Goal: Transaction & Acquisition: Subscribe to service/newsletter

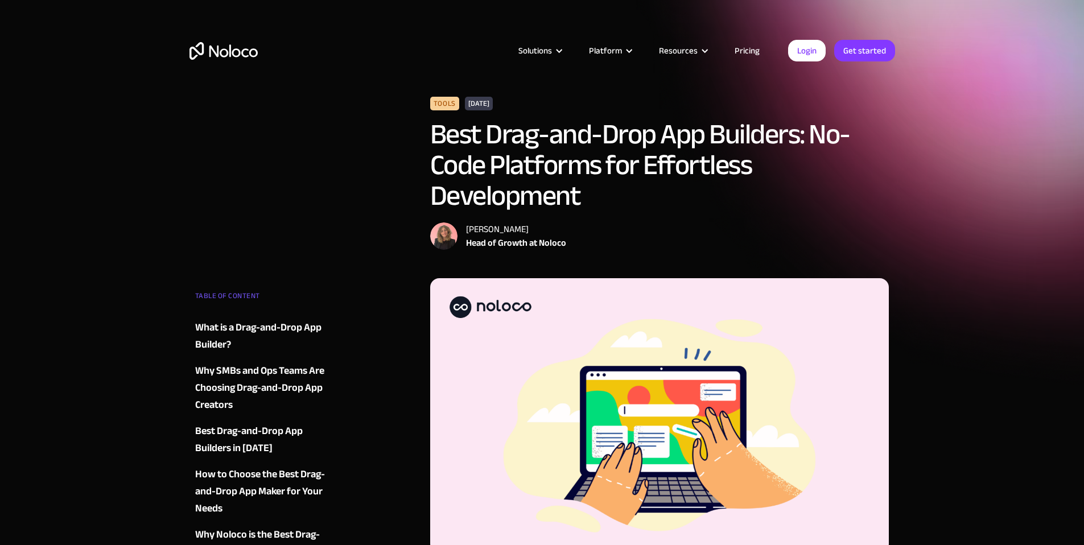
click at [748, 53] on link "Pricing" at bounding box center [747, 50] width 53 height 15
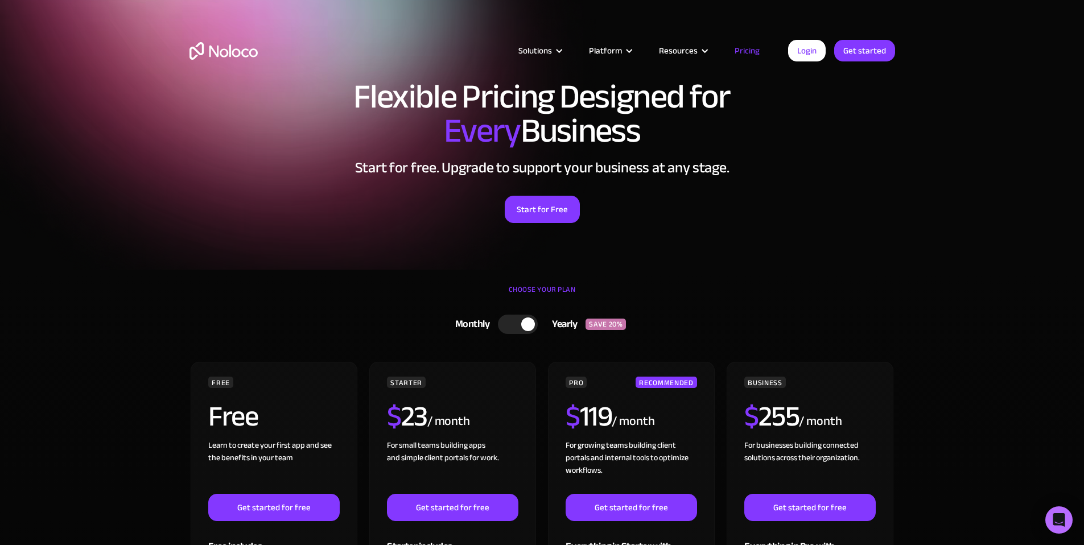
scroll to position [22, 0]
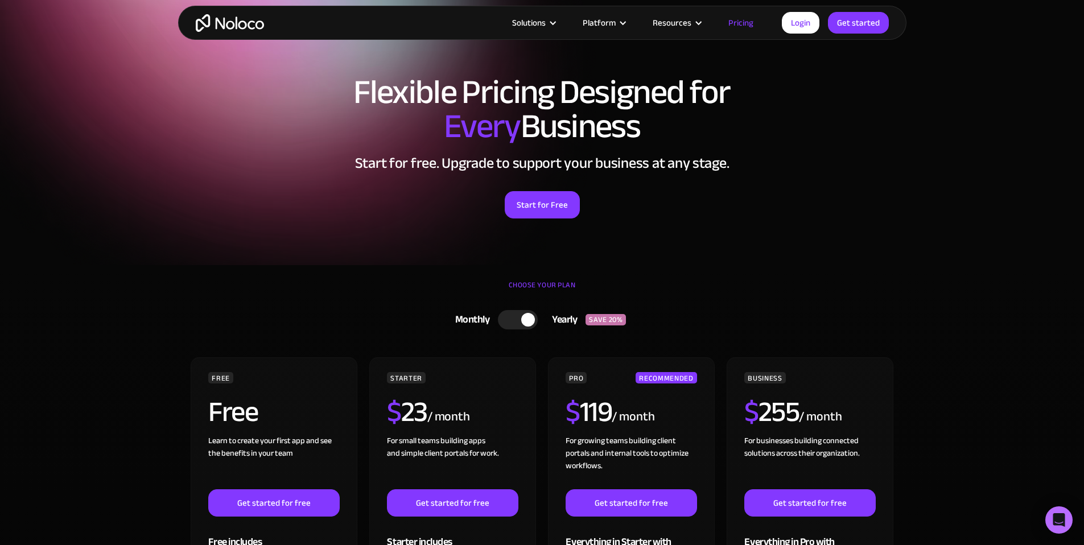
click at [537, 318] on div at bounding box center [518, 319] width 40 height 19
click at [525, 322] on div at bounding box center [523, 319] width 40 height 19
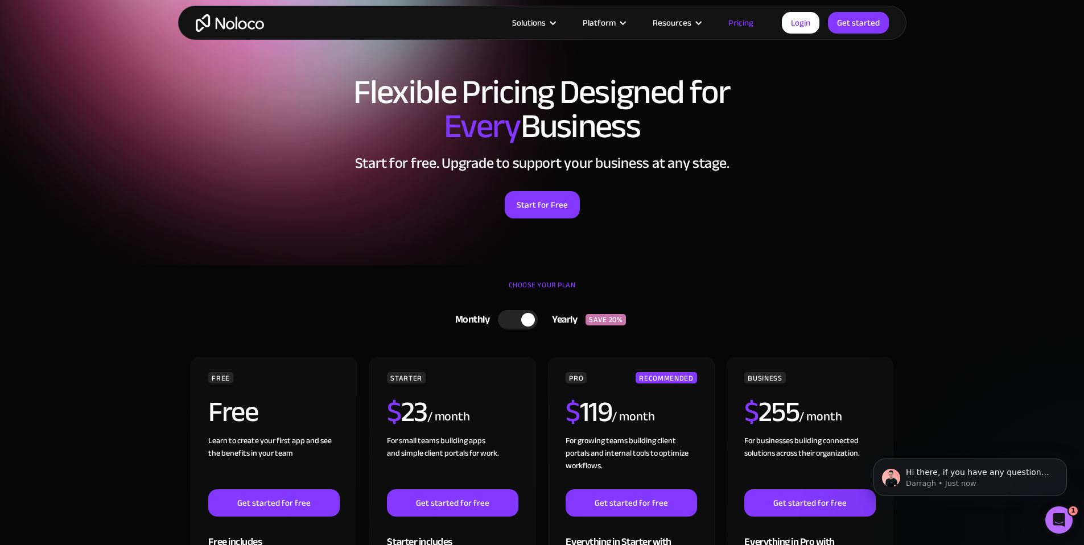
scroll to position [0, 0]
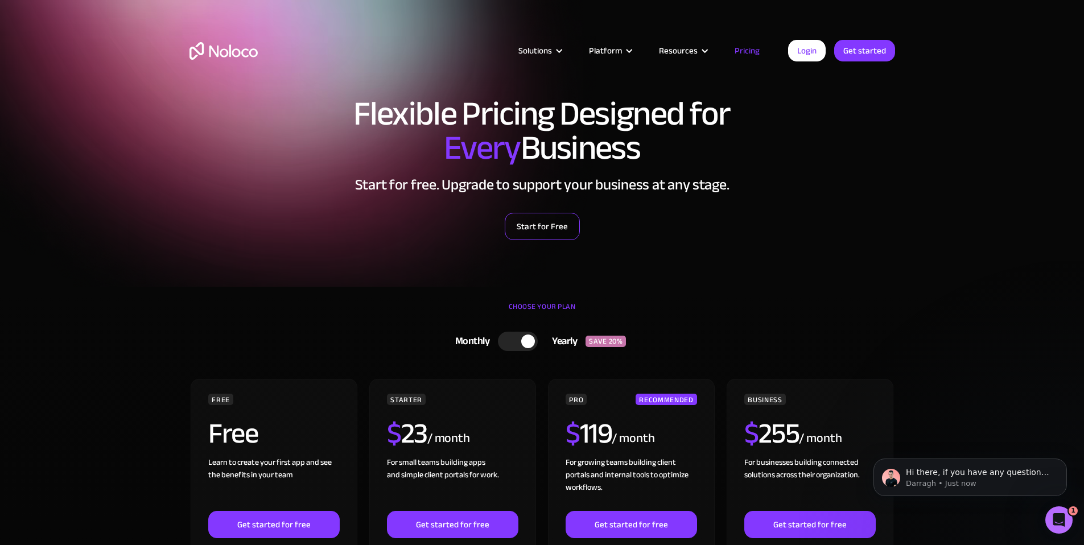
click at [545, 213] on link "Start for Free" at bounding box center [542, 226] width 75 height 27
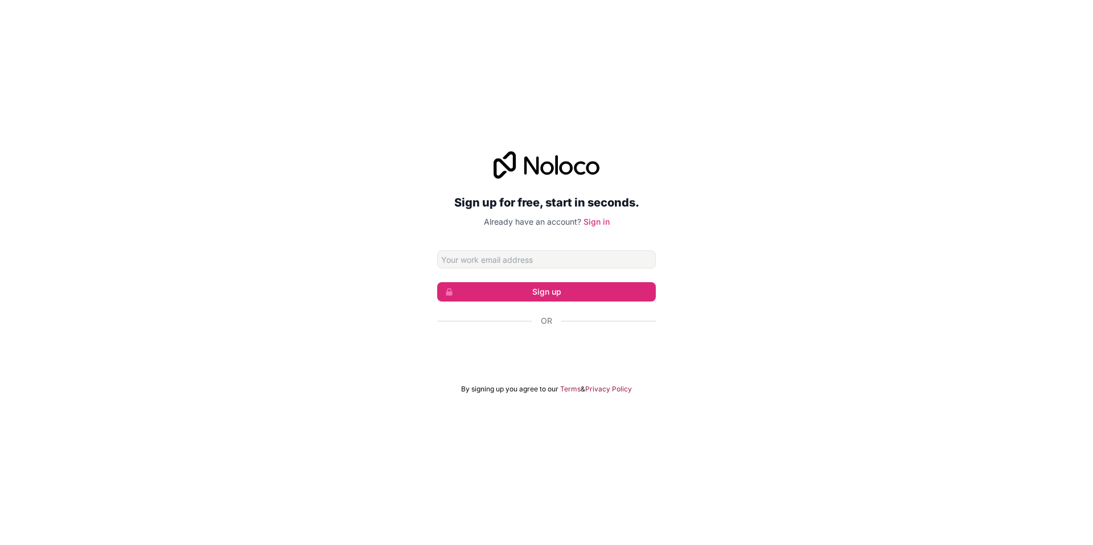
click at [532, 265] on input "Email address" at bounding box center [546, 259] width 219 height 18
type input "kieferyager.roses@gmail.com"
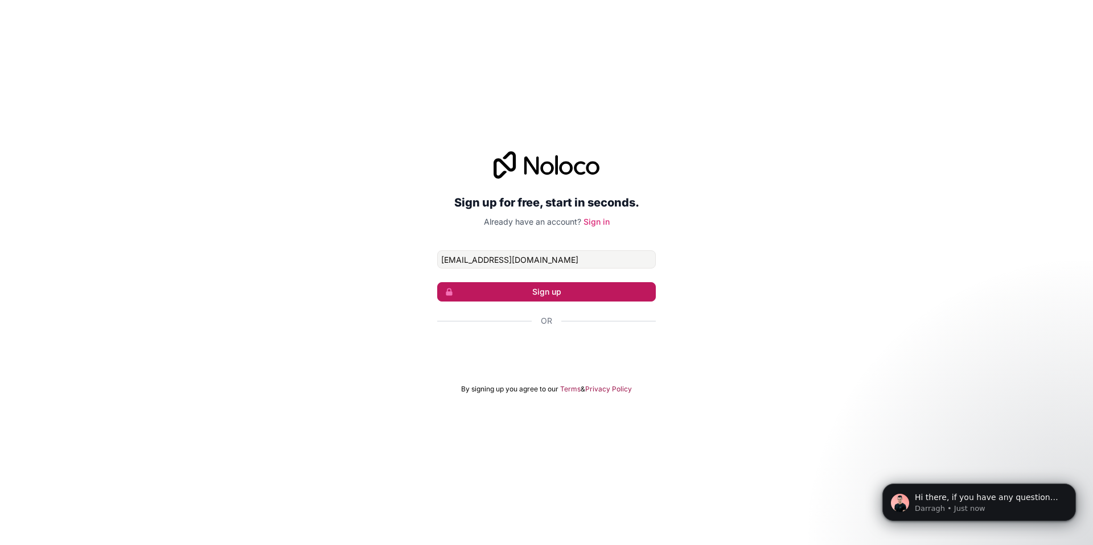
click at [561, 295] on button "Sign up" at bounding box center [546, 291] width 219 height 19
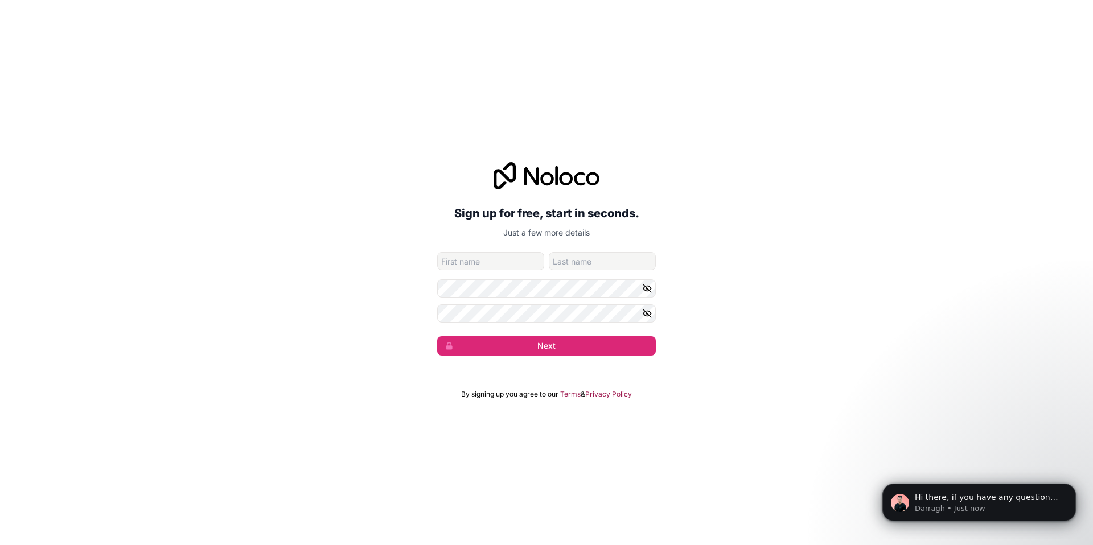
click at [517, 261] on input "given-name" at bounding box center [490, 261] width 107 height 18
type input "Kiefer"
type input "Yager"
click at [646, 286] on icon "button" at bounding box center [647, 288] width 8 height 5
click at [646, 316] on icon "button" at bounding box center [647, 313] width 8 height 5
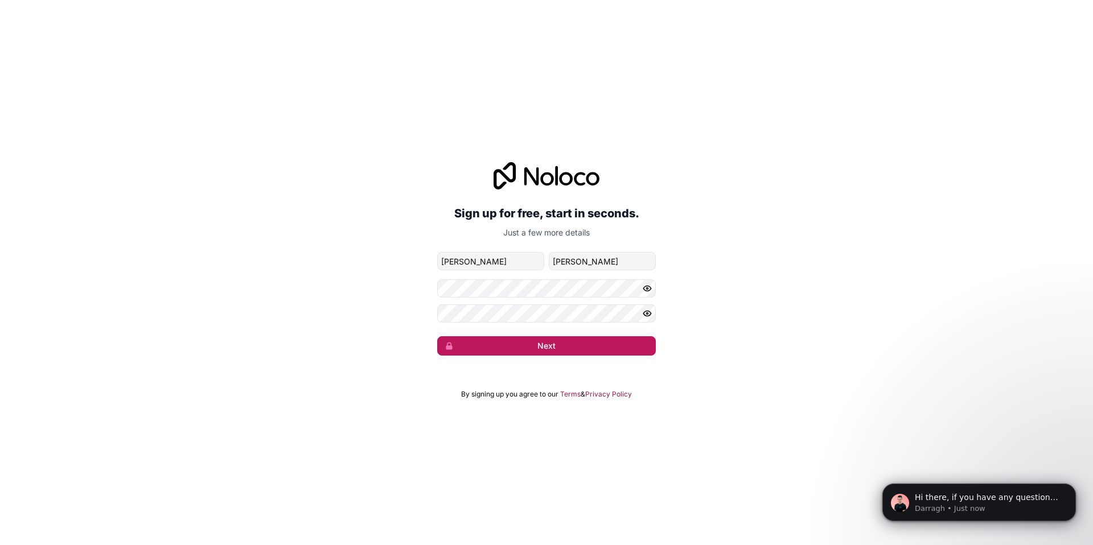
click at [590, 342] on button "Next" at bounding box center [546, 345] width 219 height 19
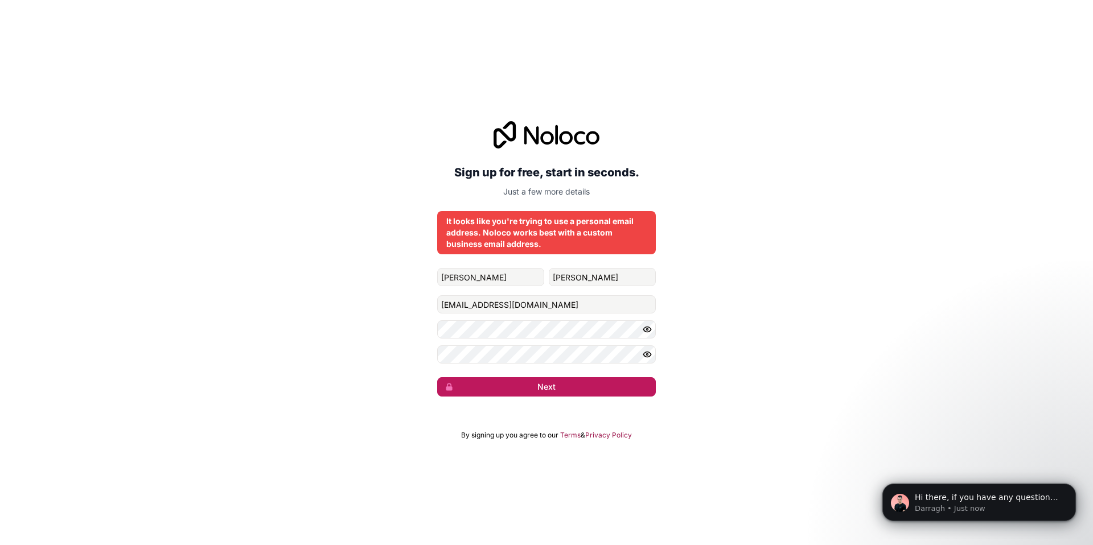
click at [517, 388] on button "Next" at bounding box center [546, 386] width 219 height 19
click at [517, 388] on button "submit" at bounding box center [546, 386] width 219 height 19
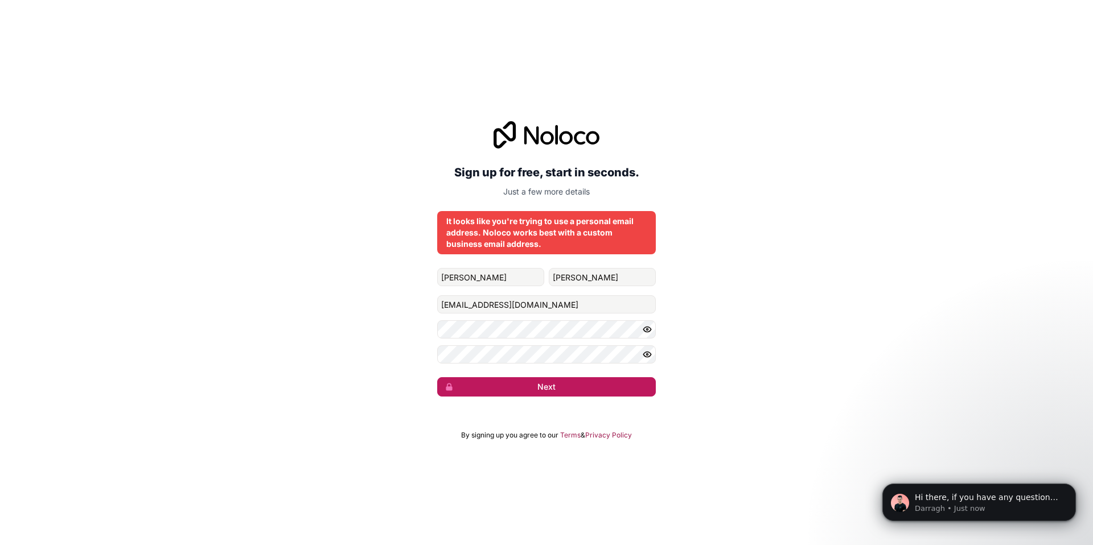
click at [517, 388] on button "Next" at bounding box center [546, 386] width 219 height 19
click at [572, 137] on icon at bounding box center [546, 134] width 106 height 27
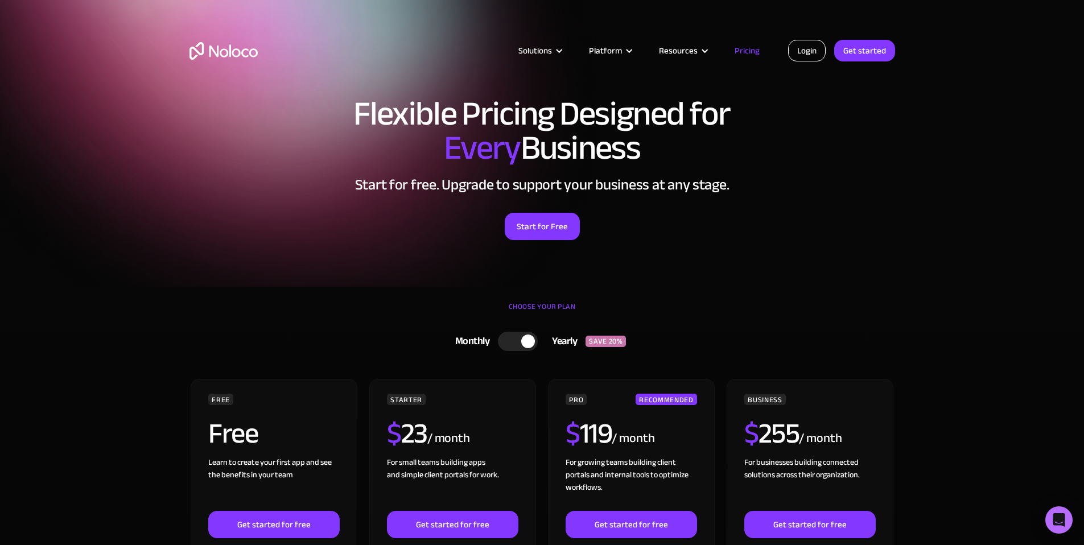
click at [806, 44] on link "Login" at bounding box center [807, 51] width 38 height 22
